Goal: Transaction & Acquisition: Book appointment/travel/reservation

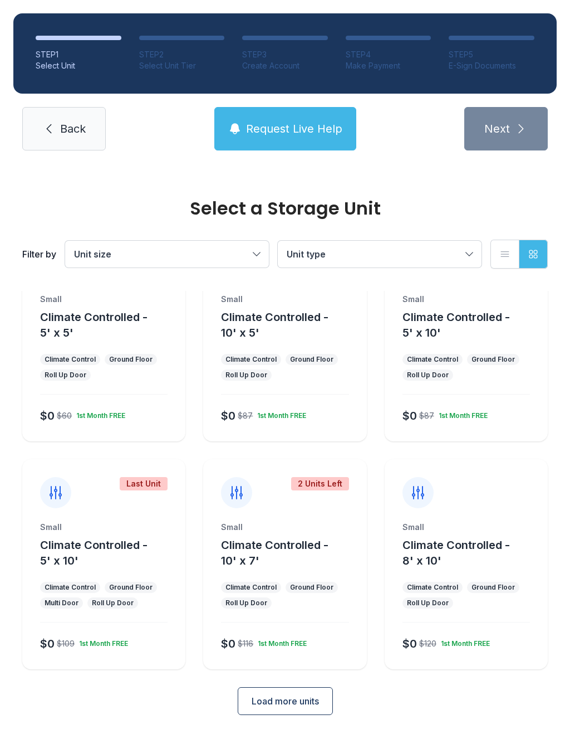
scroll to position [60, 0]
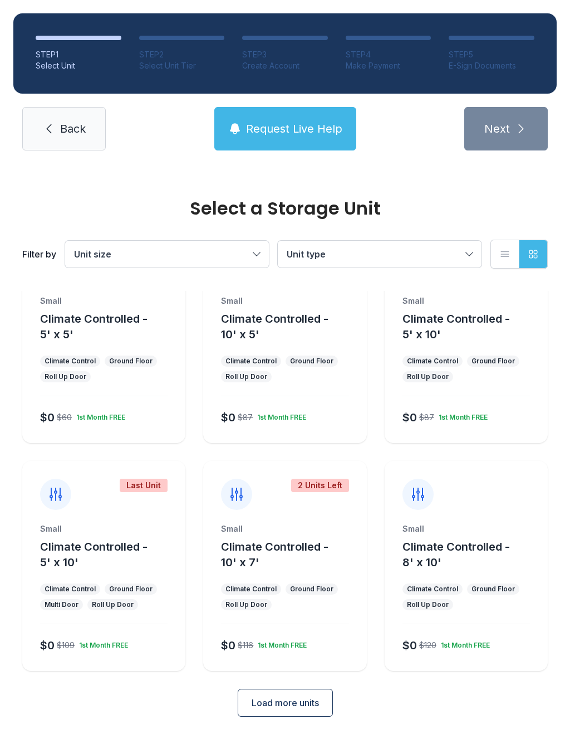
click at [291, 699] on span "Load more units" at bounding box center [285, 702] width 67 height 13
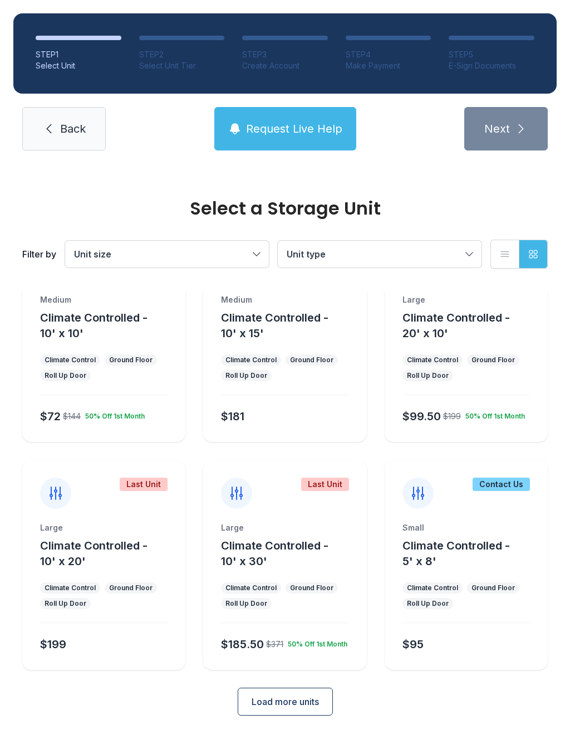
scroll to position [516, 0]
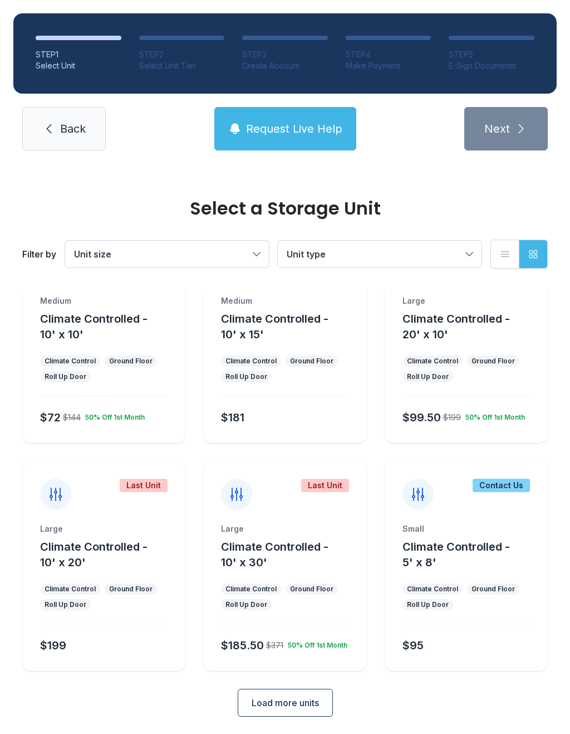
click at [300, 703] on span "Load more units" at bounding box center [285, 702] width 67 height 13
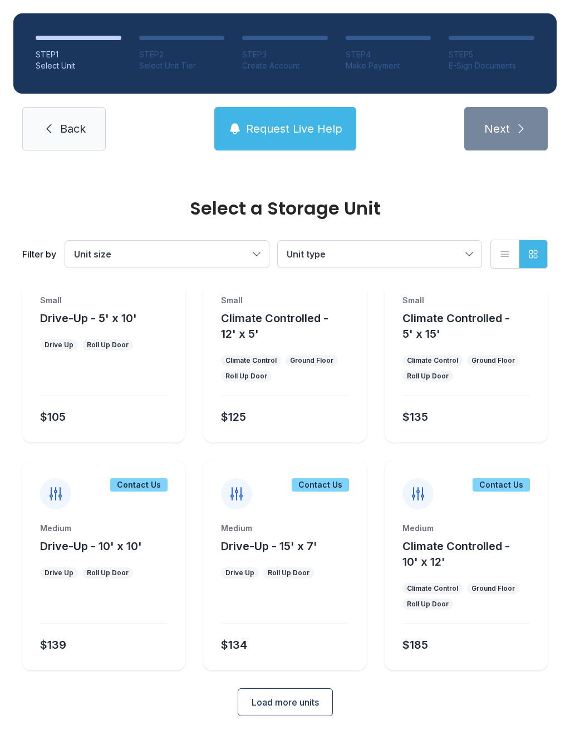
scroll to position [972, 0]
click at [310, 709] on button "Load more units" at bounding box center [285, 703] width 95 height 28
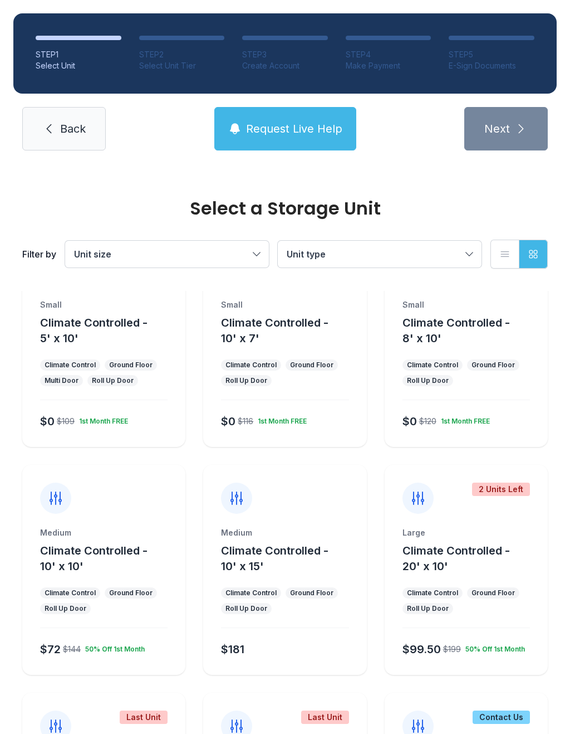
scroll to position [286, 0]
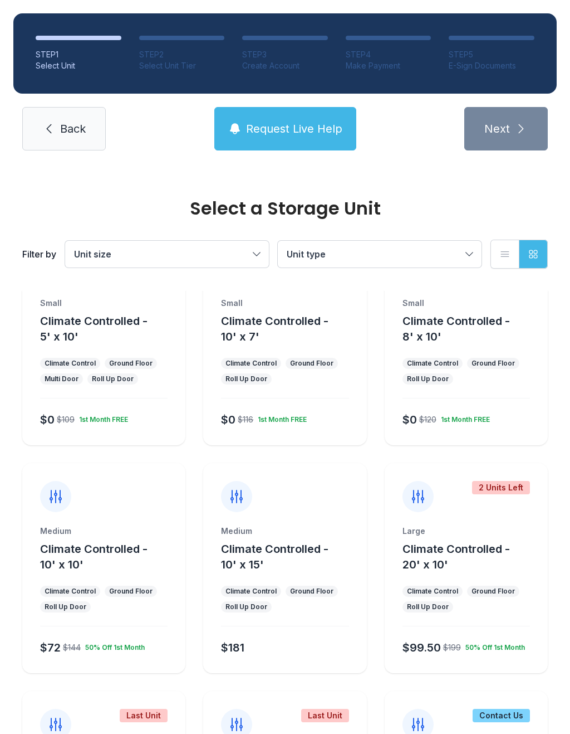
click at [91, 571] on button "Climate Controlled - 10' x 10'" at bounding box center [110, 556] width 141 height 31
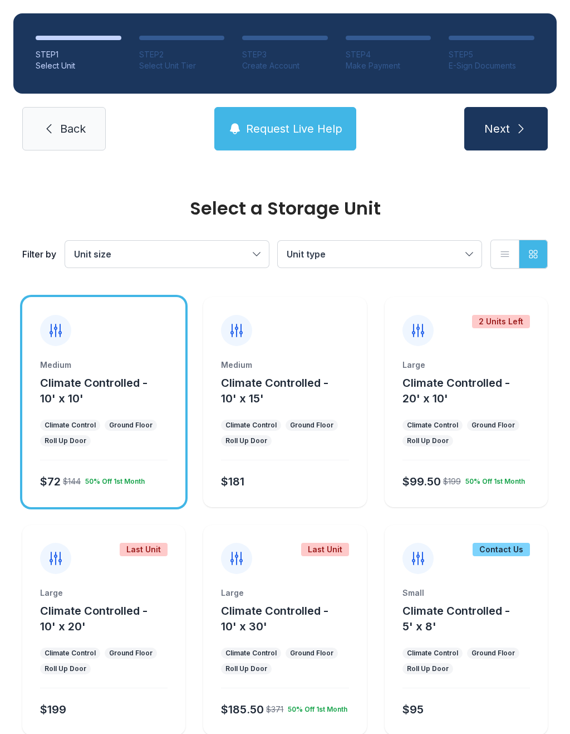
scroll to position [455, 0]
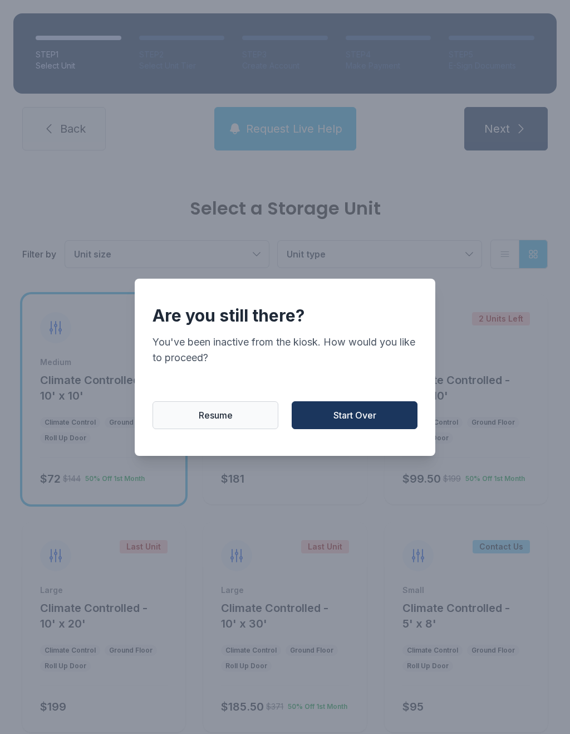
click at [254, 429] on button "Resume" at bounding box center [216, 415] width 126 height 28
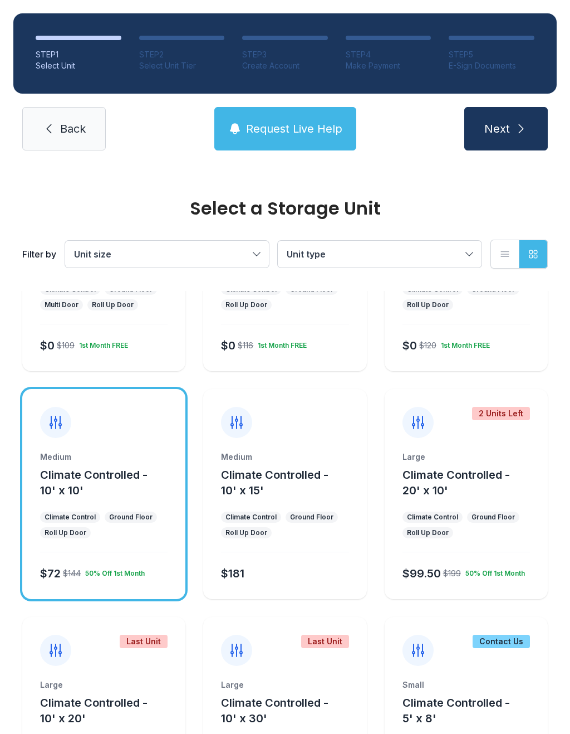
scroll to position [362, 0]
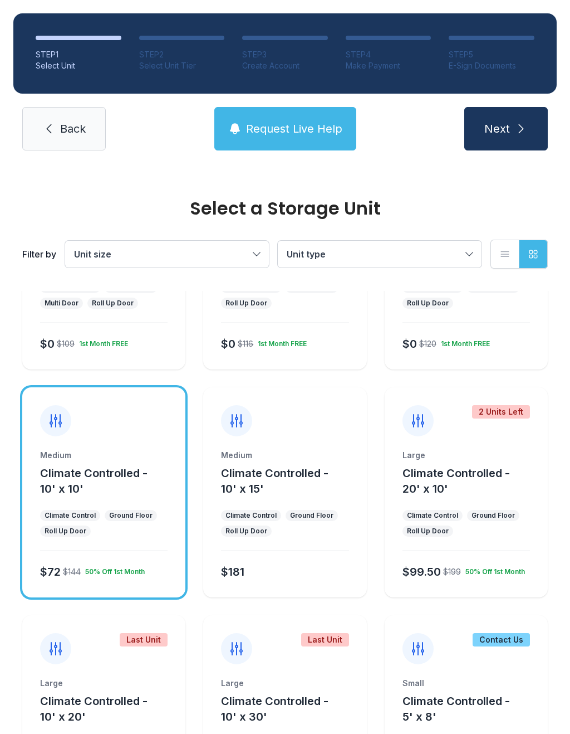
click at [294, 490] on button "Climate Controlled - 10' x 15'" at bounding box center [291, 480] width 141 height 31
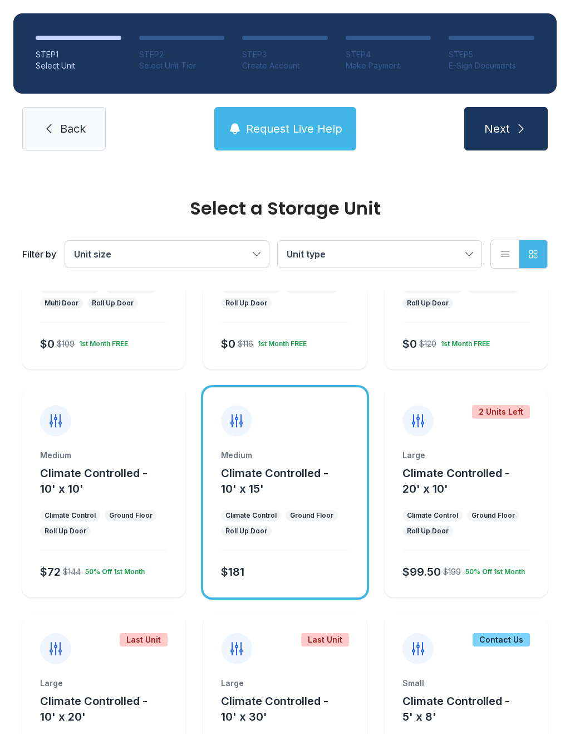
click at [303, 543] on div "Medium Climate Controlled - 10' x 15' Climate Control Ground Floor Roll Up Door…" at bounding box center [284, 524] width 163 height 148
click at [237, 427] on icon at bounding box center [236, 420] width 11 height 12
click at [136, 562] on div "$72 $144 50% Off 1st Month" at bounding box center [102, 569] width 132 height 20
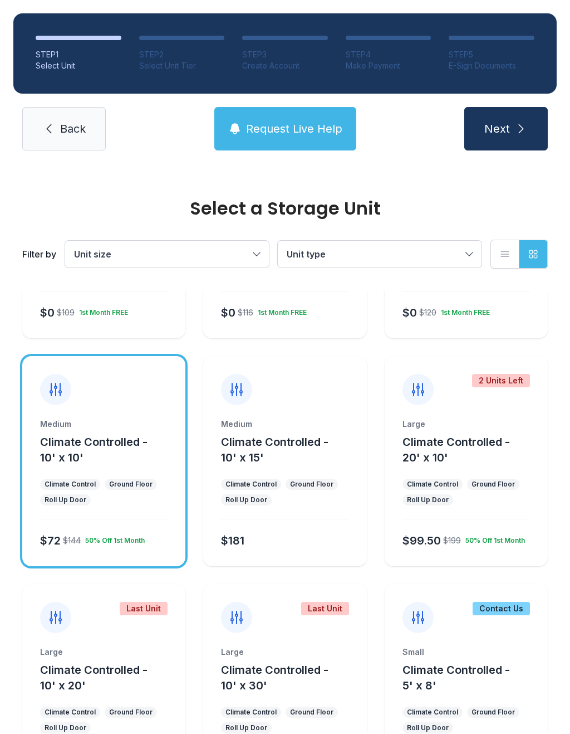
scroll to position [396, 0]
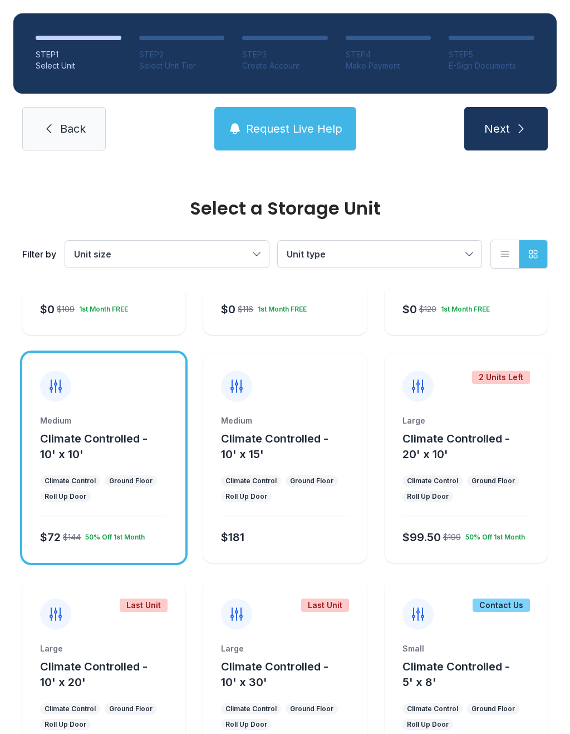
click at [287, 490] on ul "Climate Control Ground Floor Roll Up Door" at bounding box center [285, 488] width 128 height 27
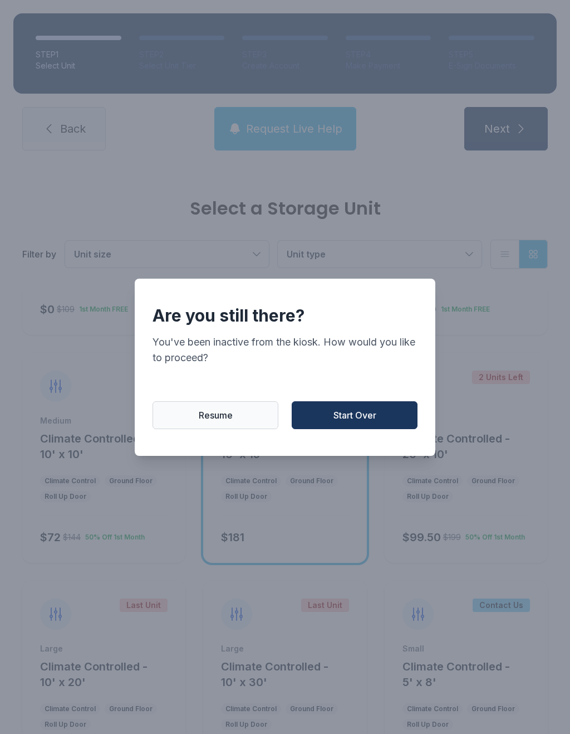
click at [235, 429] on button "Resume" at bounding box center [216, 415] width 126 height 28
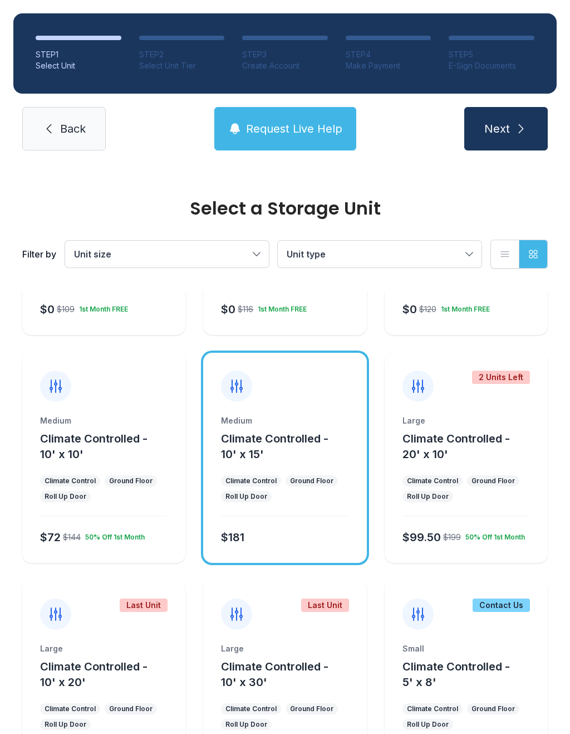
click at [109, 500] on ul "Climate Control Ground Floor Roll Up Door" at bounding box center [104, 488] width 128 height 27
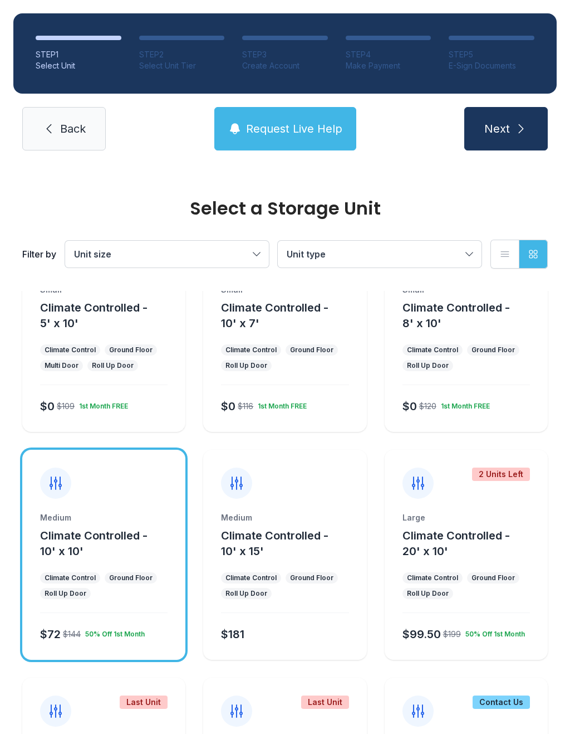
scroll to position [332, 0]
